Goal: Task Accomplishment & Management: Use online tool/utility

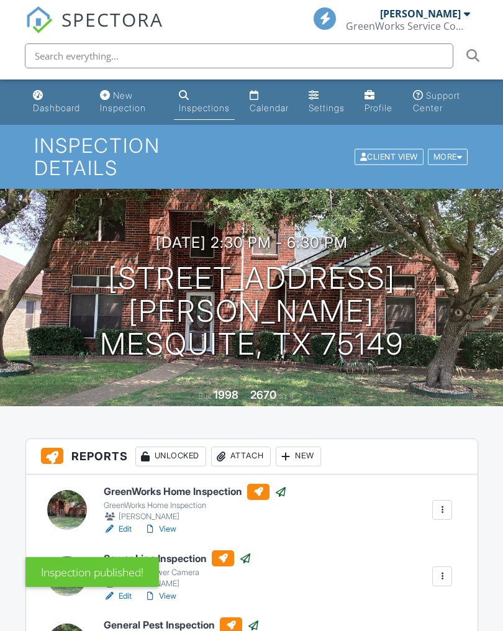
click at [69, 52] on input "text" at bounding box center [239, 55] width 429 height 25
click at [71, 50] on input "text" at bounding box center [239, 55] width 429 height 25
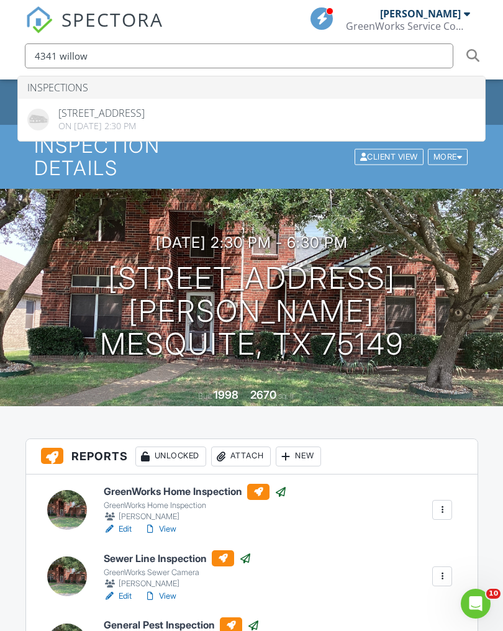
type input "4341 willow"
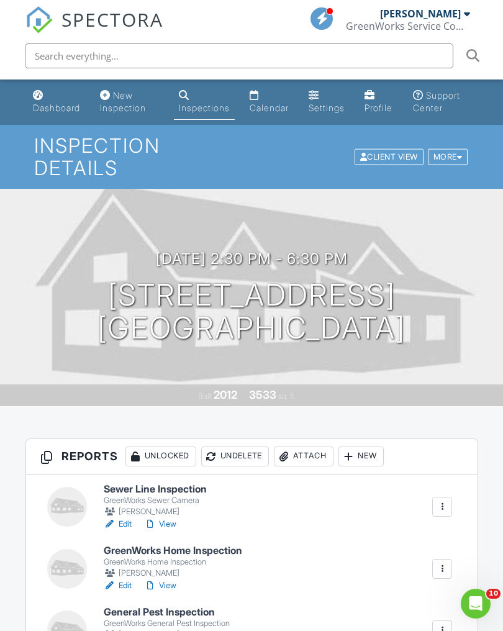
click at [449, 161] on div "More" at bounding box center [448, 156] width 40 height 17
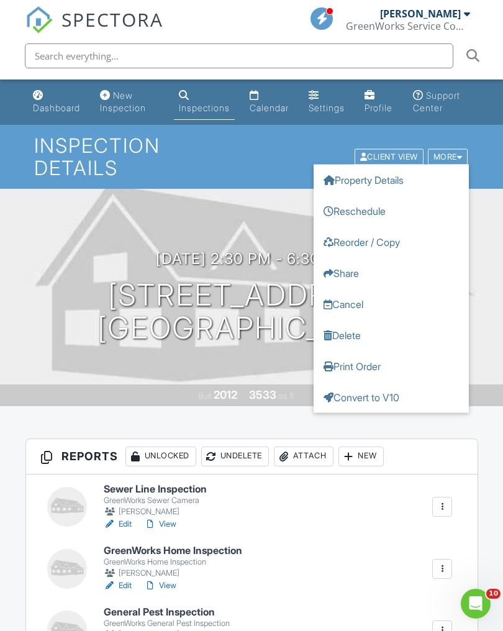
click at [388, 398] on link "Convert to V10" at bounding box center [391, 396] width 155 height 31
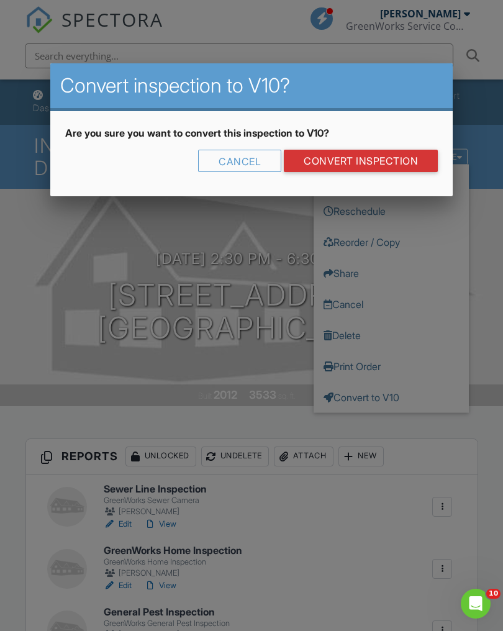
click at [393, 163] on link "CONVERT INSPECTION" at bounding box center [361, 161] width 154 height 22
